Goal: Task Accomplishment & Management: Manage account settings

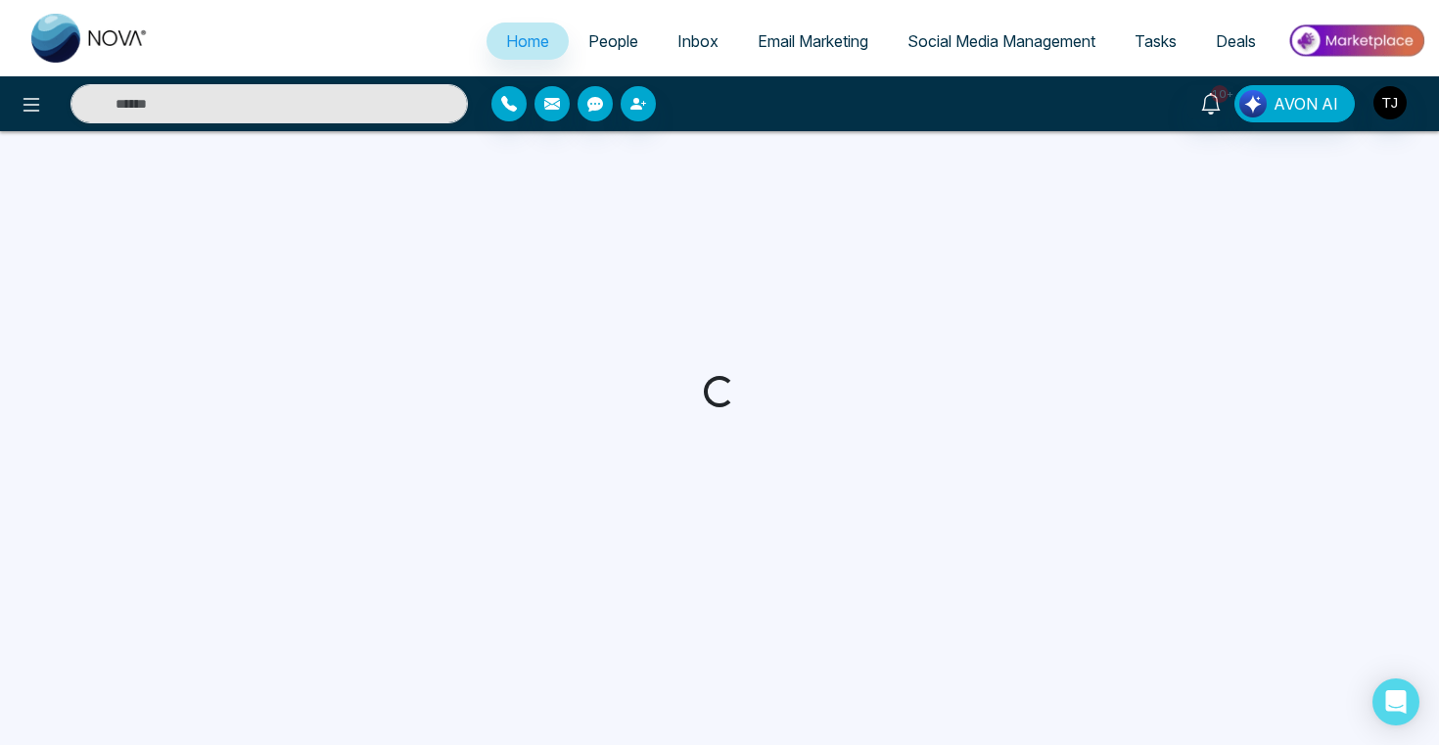
select select "*"
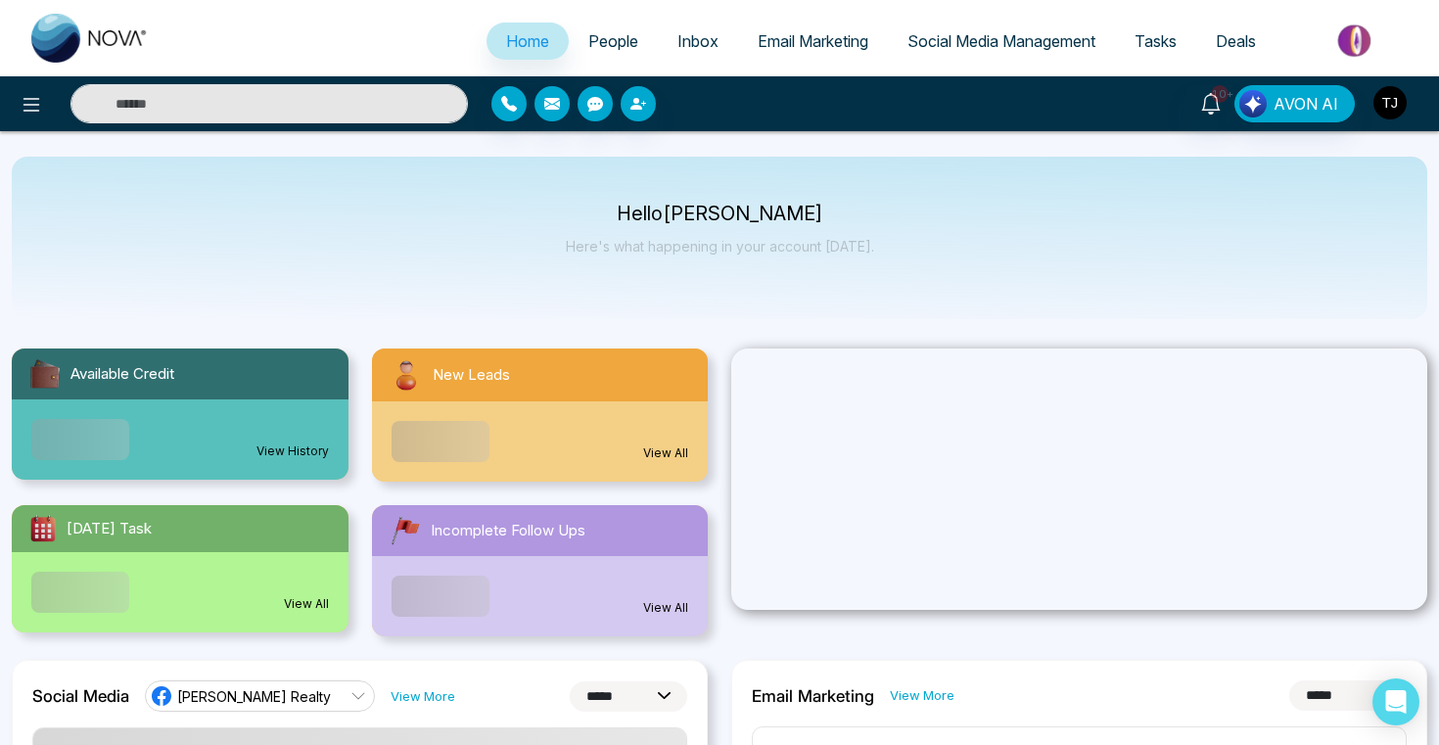
click at [1390, 116] on img "button" at bounding box center [1390, 102] width 33 height 33
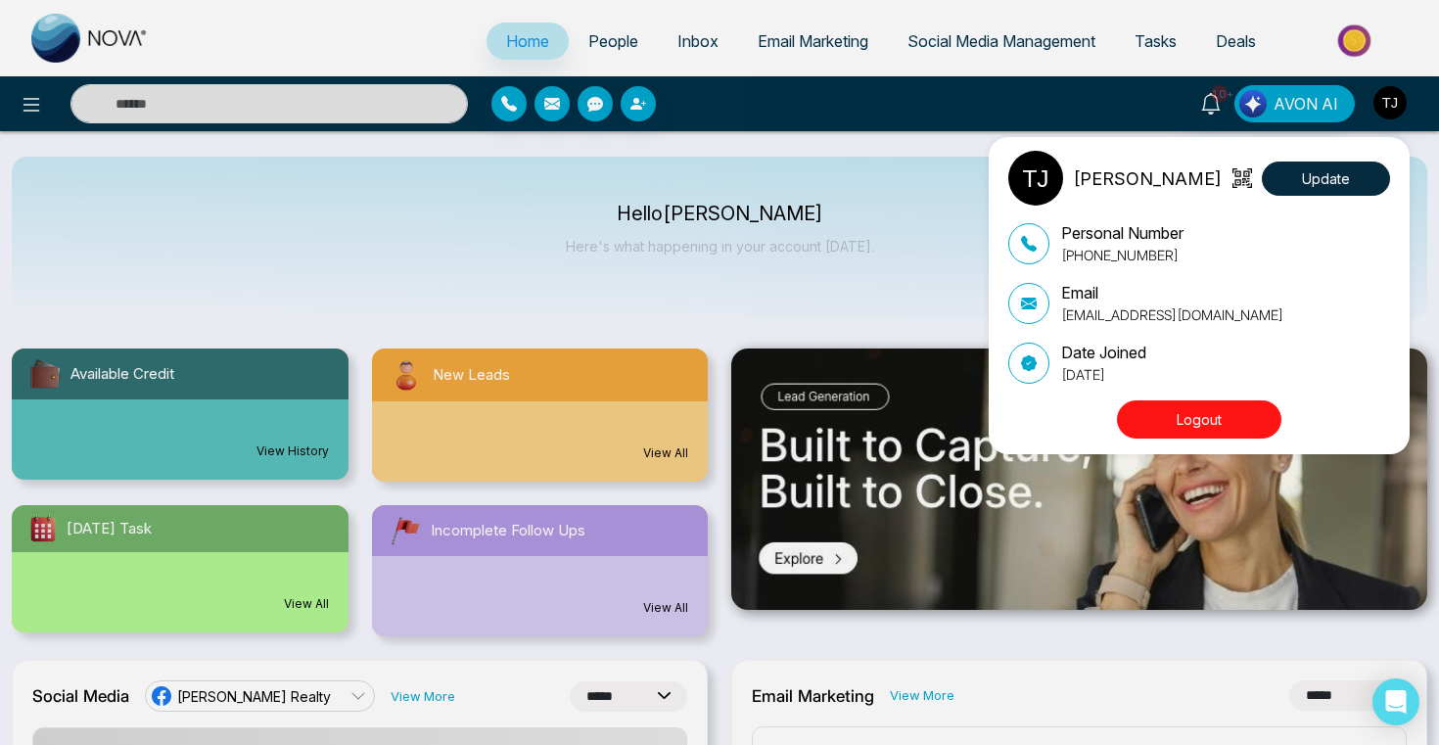
click at [1200, 404] on button "Logout" at bounding box center [1199, 419] width 164 height 38
